Goal: Use online tool/utility: Utilize a website feature to perform a specific function

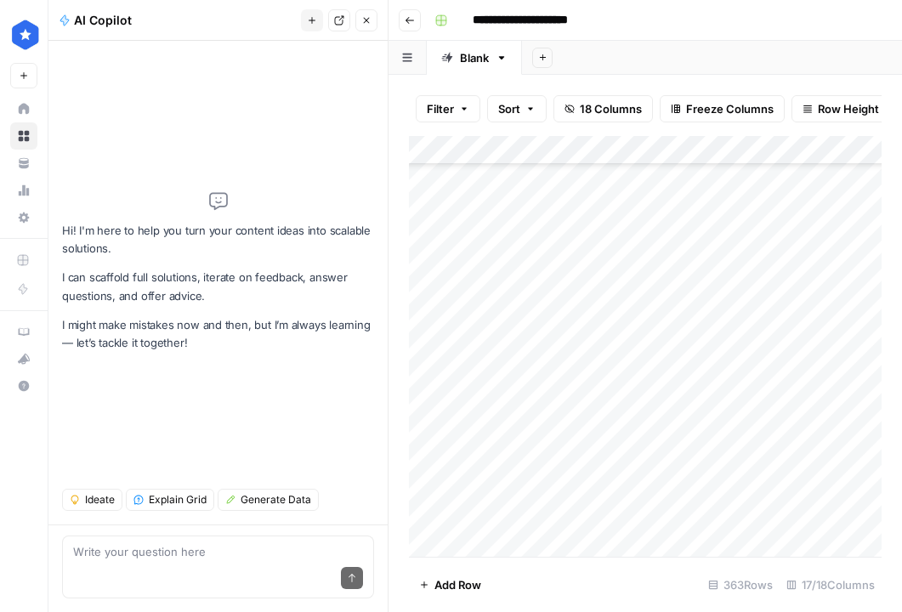
scroll to position [9996, 0]
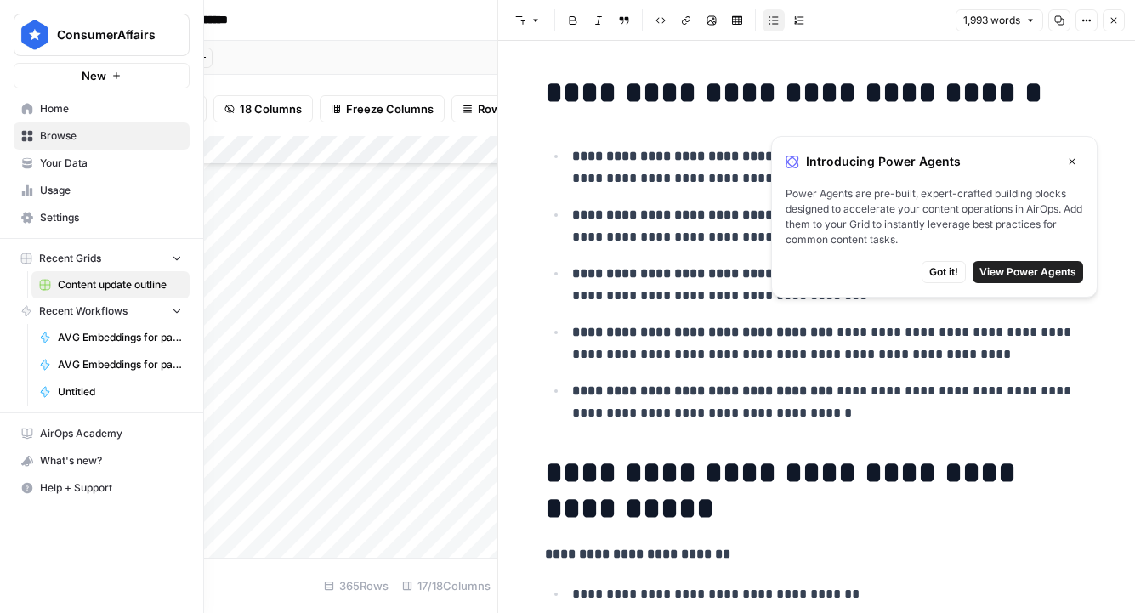
click at [94, 140] on span "Browse" at bounding box center [111, 135] width 142 height 15
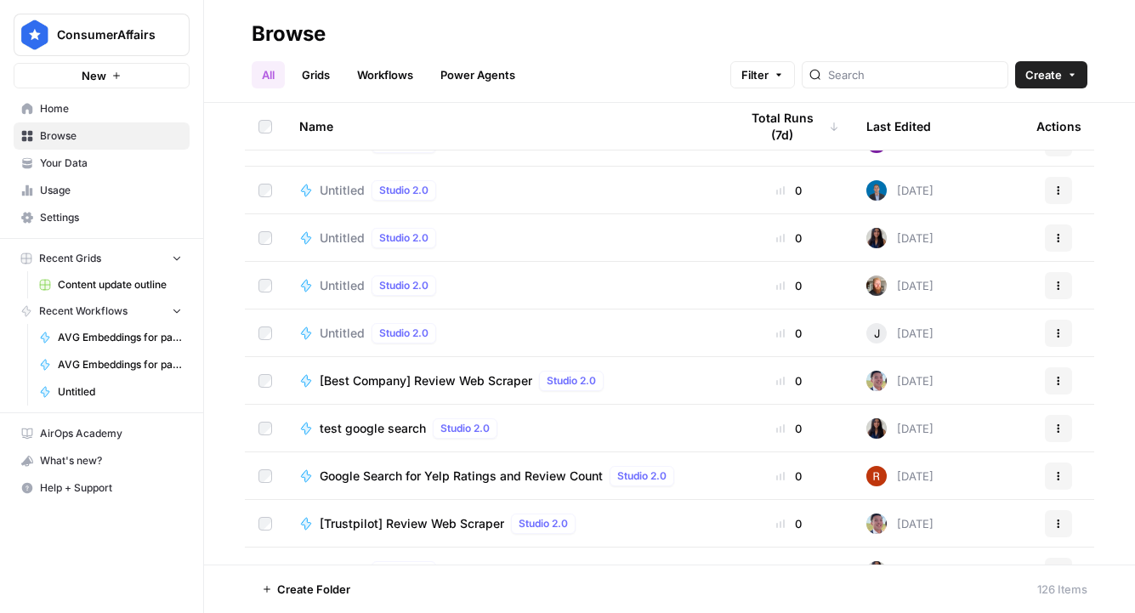
scroll to position [3425, 0]
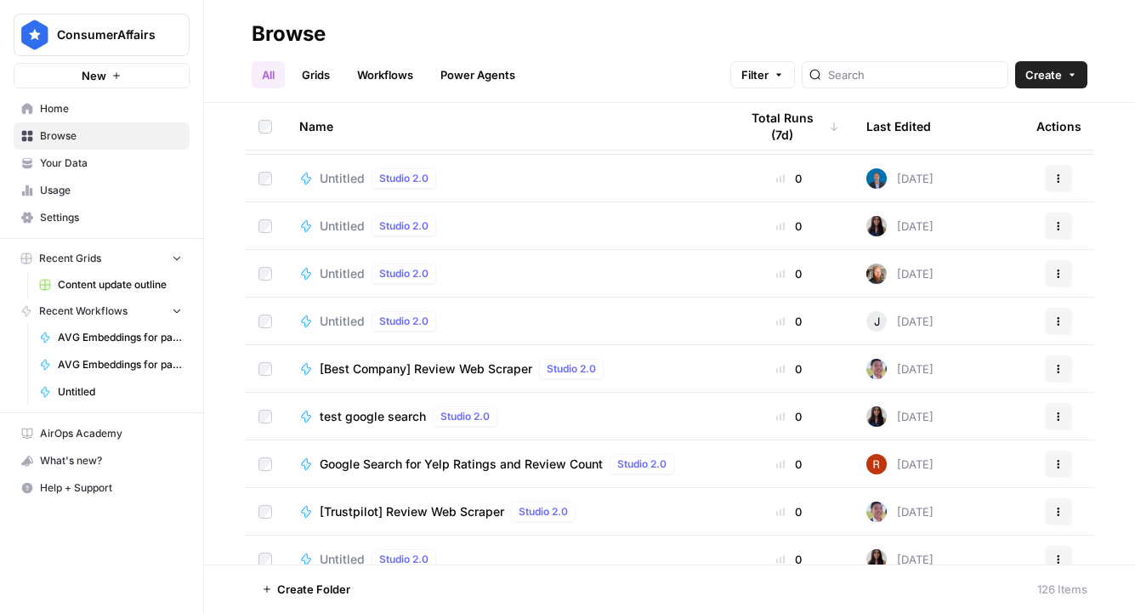
click at [79, 134] on span "Browse" at bounding box center [111, 135] width 142 height 15
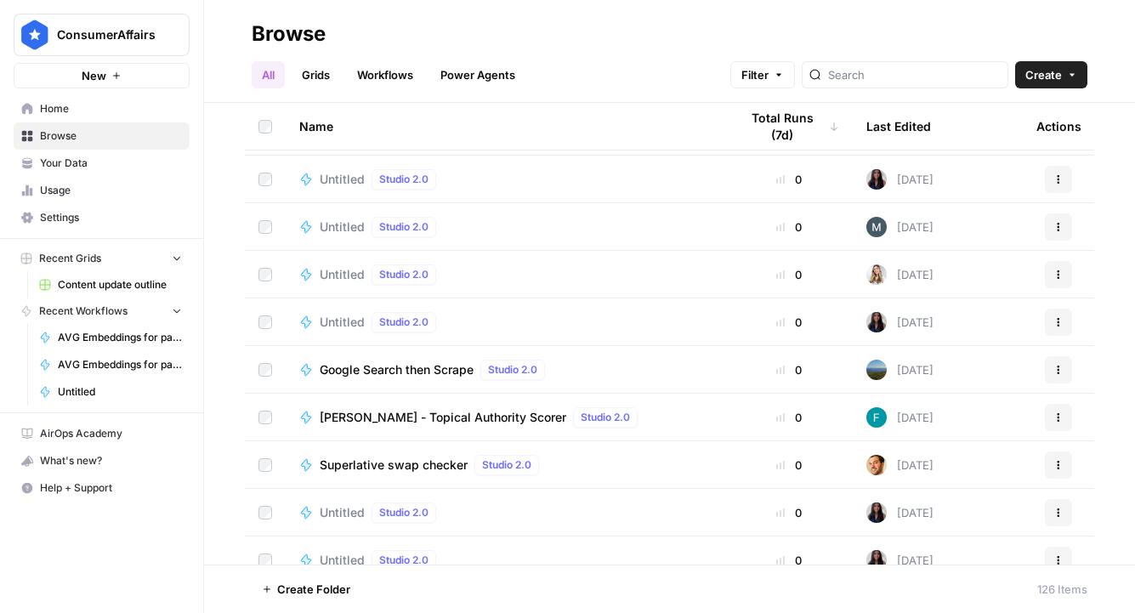
scroll to position [3811, 0]
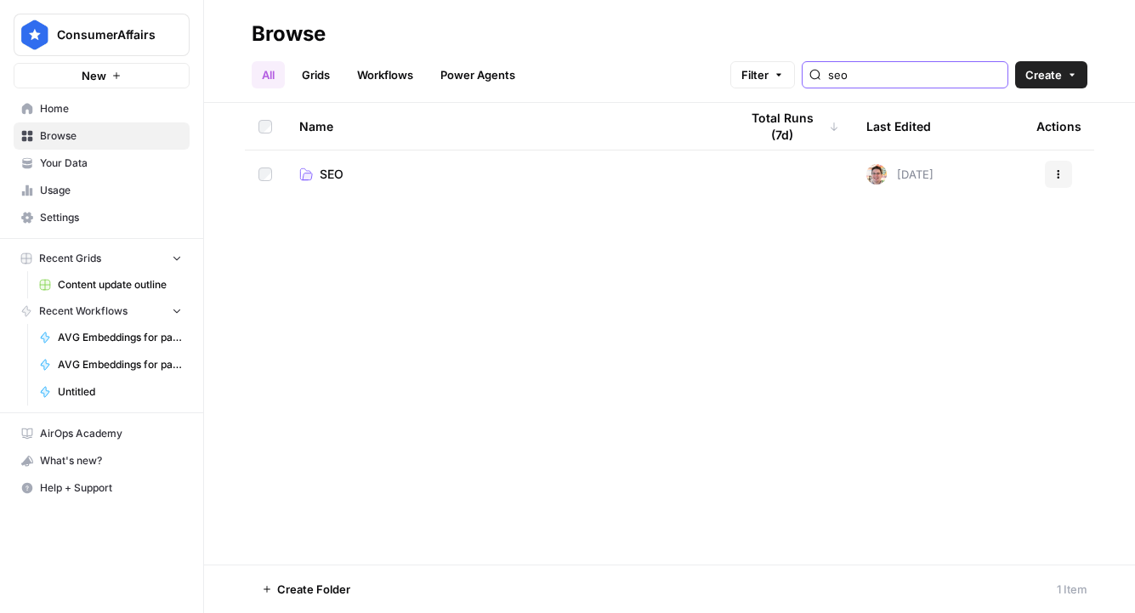
type input "seo"
click at [327, 182] on span "SEO" at bounding box center [332, 174] width 24 height 17
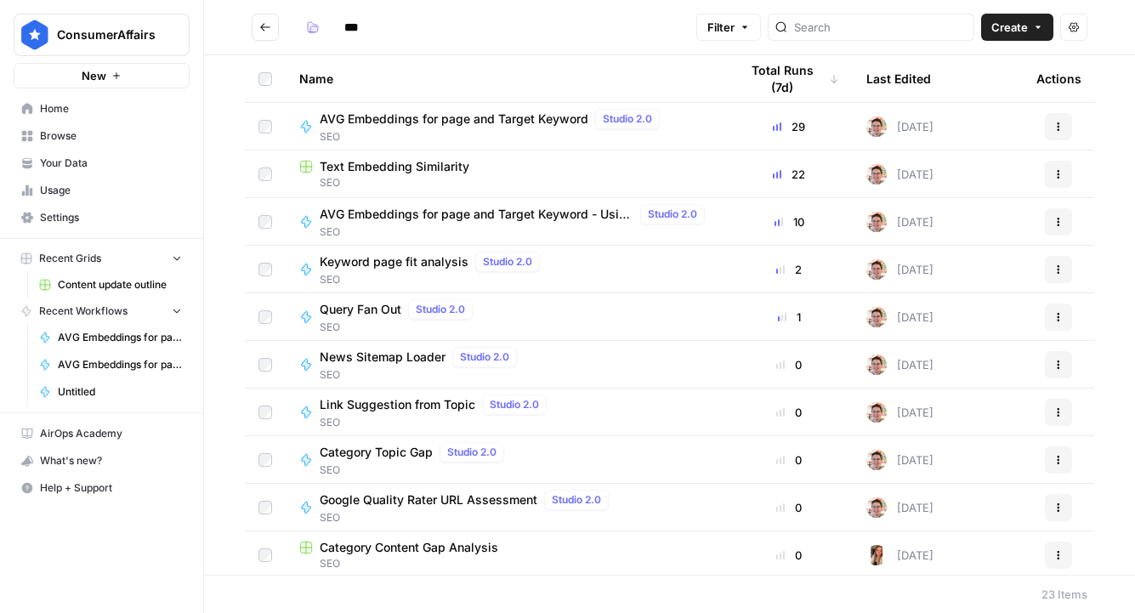
click at [442, 111] on span "AVG Embeddings for page and Target Keyword" at bounding box center [454, 119] width 269 height 17
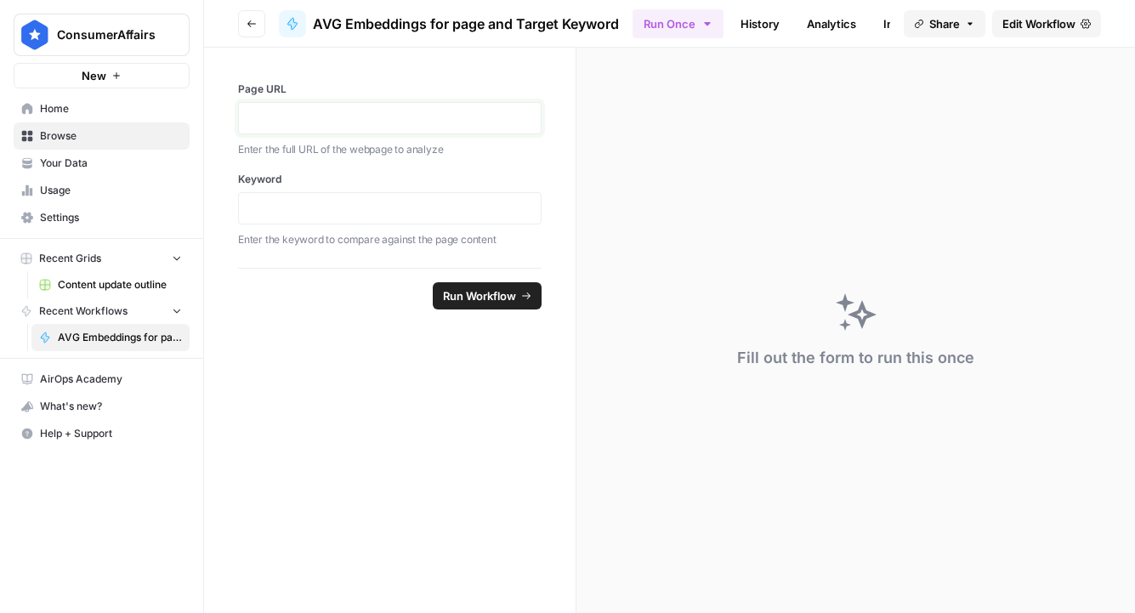
click at [344, 118] on p at bounding box center [390, 118] width 282 height 17
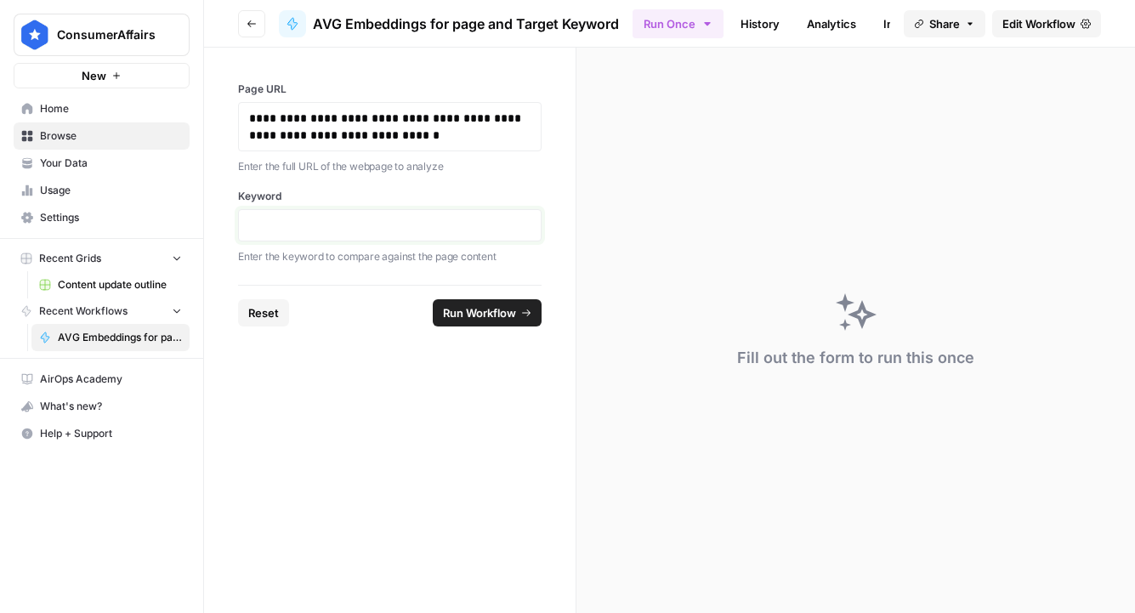
click at [334, 222] on p at bounding box center [390, 225] width 282 height 17
click at [501, 310] on span "Run Workflow" at bounding box center [479, 312] width 73 height 17
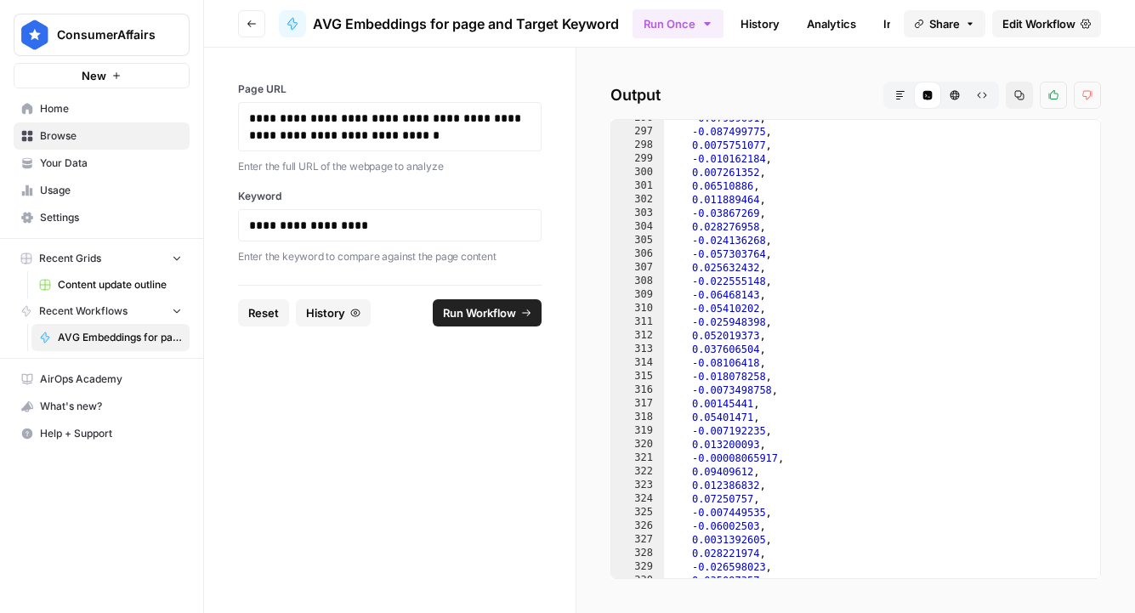
scroll to position [20538, 0]
